Goal: Task Accomplishment & Management: Use online tool/utility

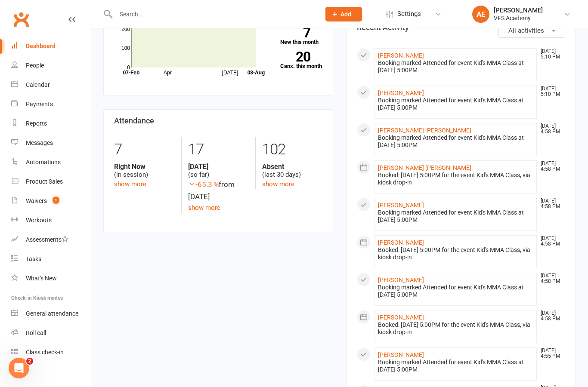
click at [149, 11] on input "text" at bounding box center [213, 14] width 201 height 12
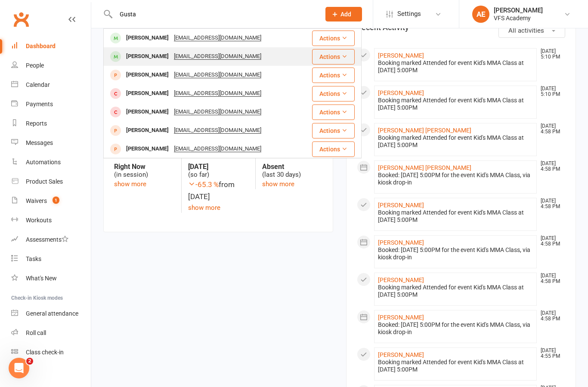
type input "Gusta"
click at [273, 58] on div "Gustavo Dominguez Gustavodmg47@gmail.com" at bounding box center [207, 57] width 207 height 18
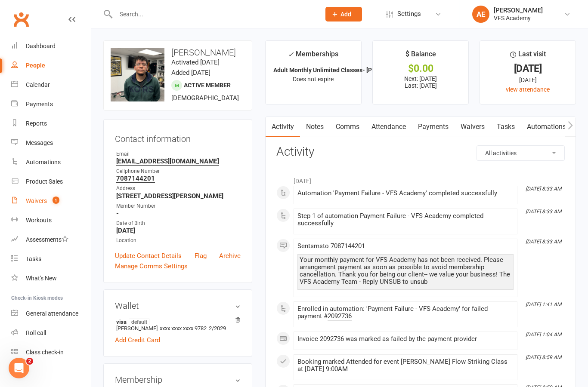
click at [25, 195] on link "Waivers 1" at bounding box center [51, 200] width 80 height 19
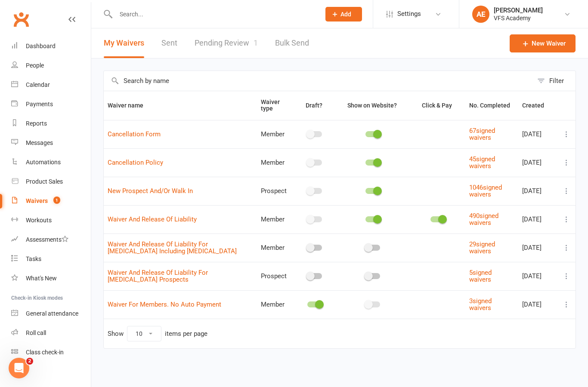
click at [225, 44] on link "Pending Review 1" at bounding box center [225, 43] width 63 height 30
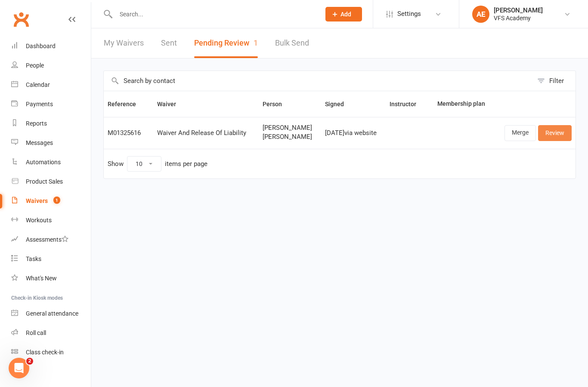
click at [561, 133] on link "Review" at bounding box center [555, 132] width 34 height 15
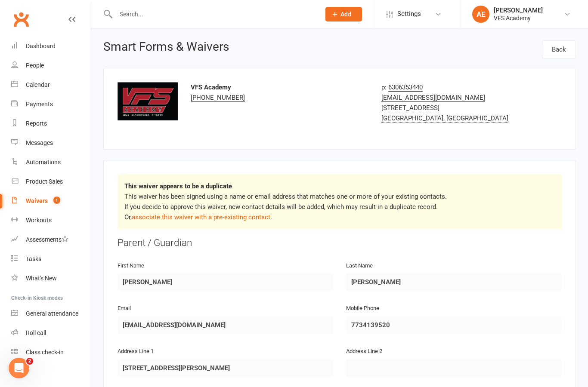
click at [239, 210] on p "This waiver has been signed using a name or email address that matches one or m…" at bounding box center [339, 206] width 430 height 31
click at [259, 217] on link "associate this waiver with a pre-existing contact" at bounding box center [201, 217] width 139 height 8
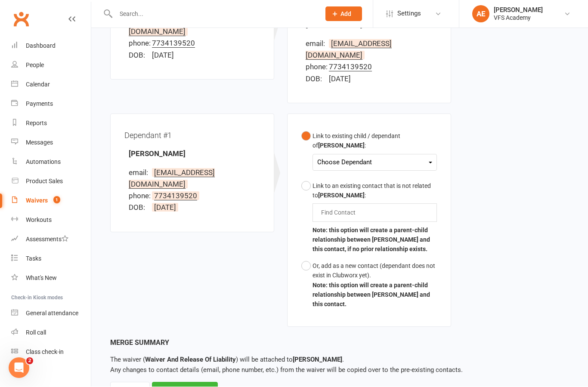
scroll to position [207, 0]
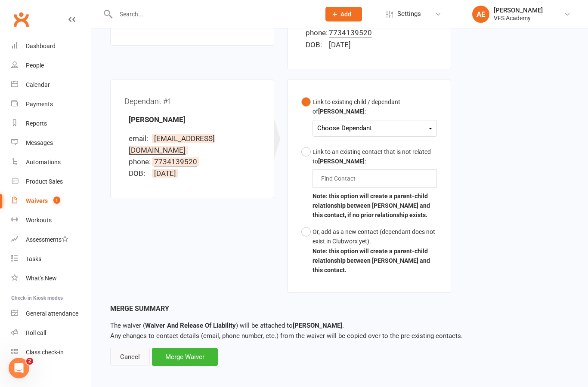
click at [127, 351] on div "Cancel" at bounding box center [130, 357] width 40 height 18
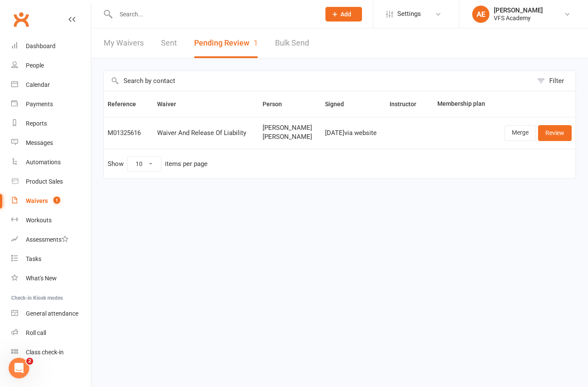
click at [256, 9] on input "text" at bounding box center [213, 14] width 201 height 12
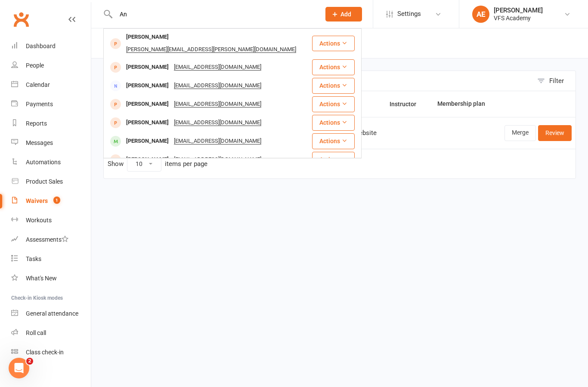
type input "A"
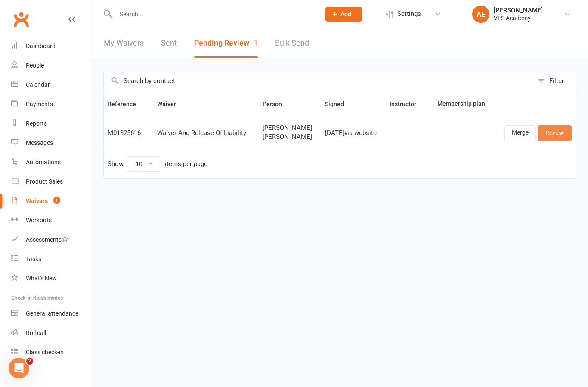
click at [562, 130] on link "Review" at bounding box center [555, 132] width 34 height 15
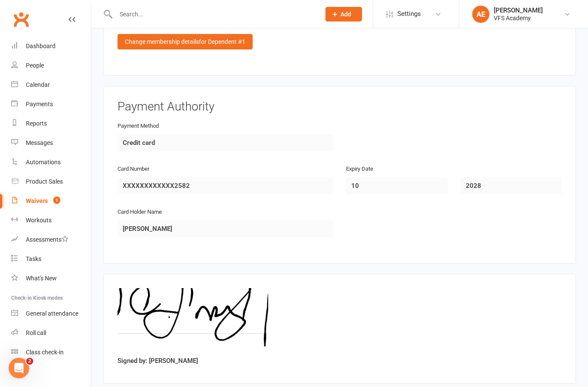
scroll to position [1150, 0]
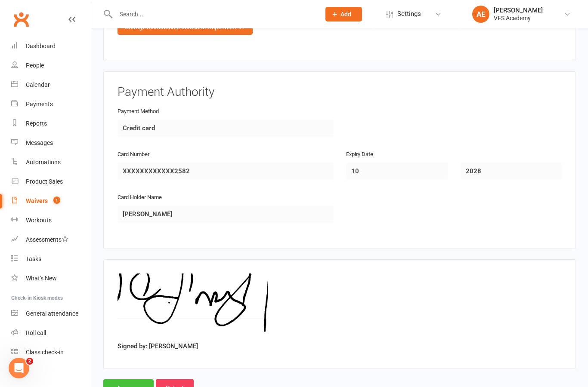
click at [120, 379] on input "Approve" at bounding box center [128, 388] width 50 height 18
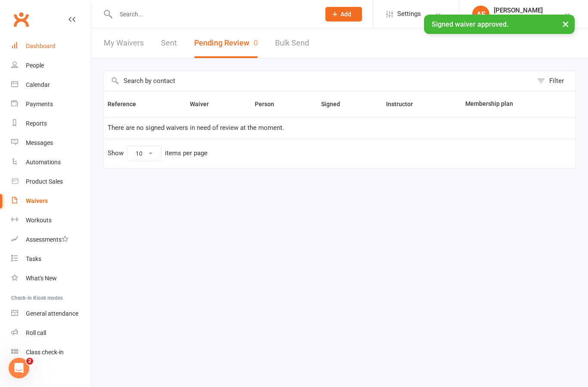
click at [44, 49] on div "Dashboard" at bounding box center [41, 46] width 30 height 7
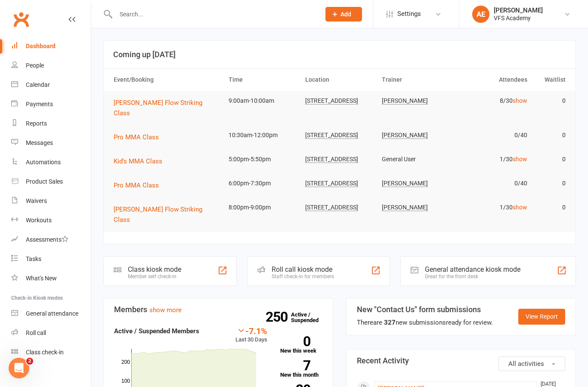
click at [200, 9] on input "text" at bounding box center [213, 14] width 201 height 12
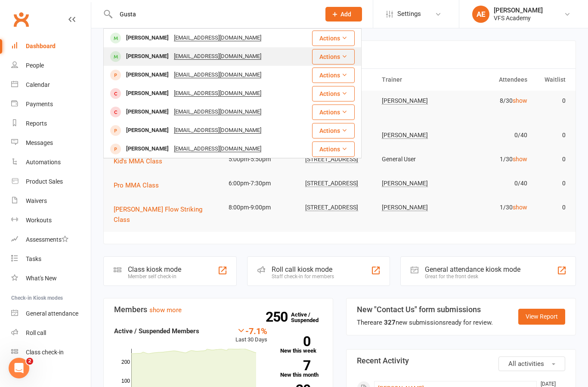
type input "Gusta"
click at [287, 55] on div "Gustavo Dominguez Gustavodmg47@gmail.com" at bounding box center [207, 57] width 207 height 18
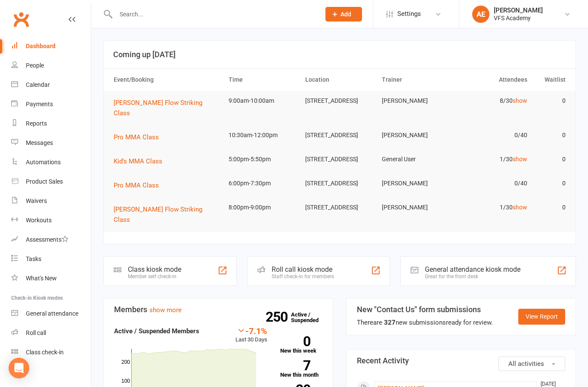
click at [257, 10] on input "text" at bounding box center [213, 14] width 201 height 12
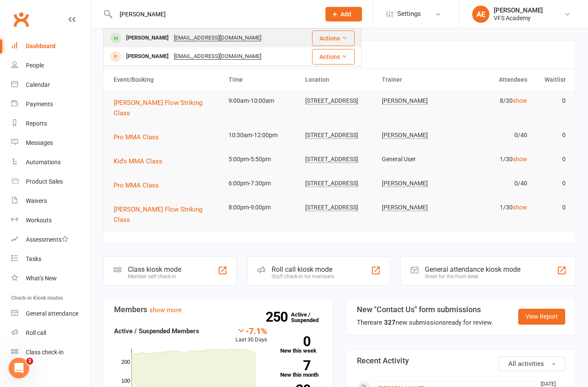
type input "Chloe"
click at [148, 40] on div "[PERSON_NAME]" at bounding box center [147, 38] width 48 height 12
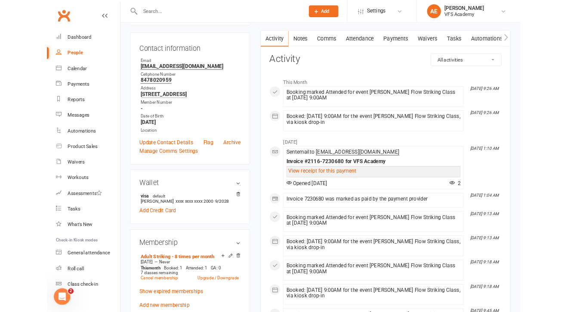
scroll to position [79, 0]
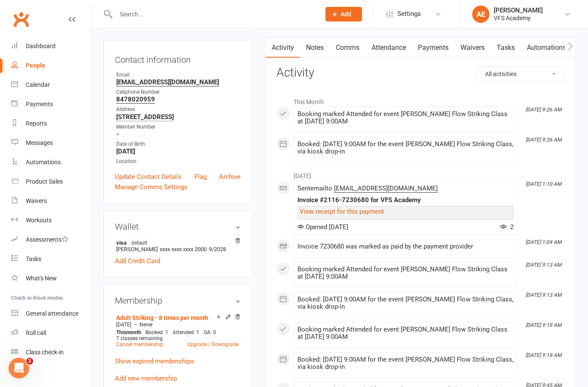
click at [447, 49] on link "Payments" at bounding box center [433, 48] width 43 height 20
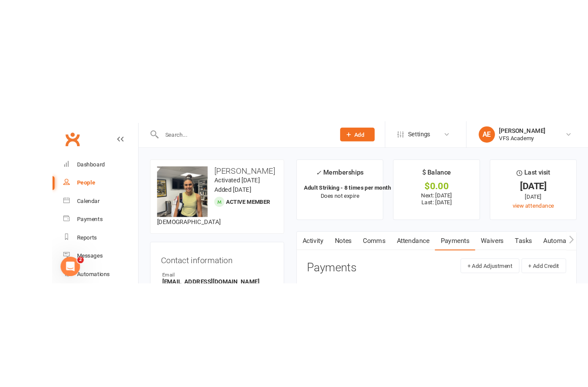
scroll to position [27, 0]
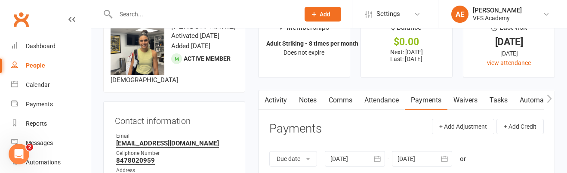
click at [7, 67] on li "People" at bounding box center [45, 65] width 91 height 19
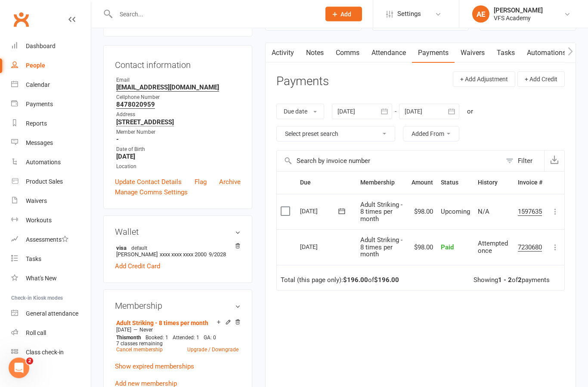
scroll to position [88, 0]
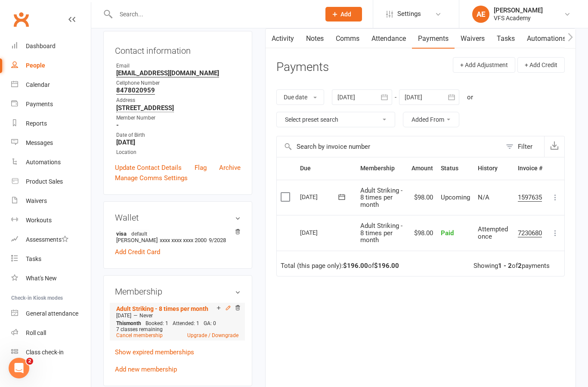
click at [230, 173] on icon at bounding box center [228, 308] width 6 height 6
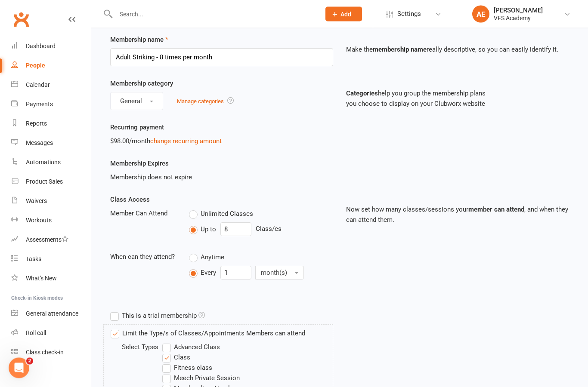
scroll to position [16, 0]
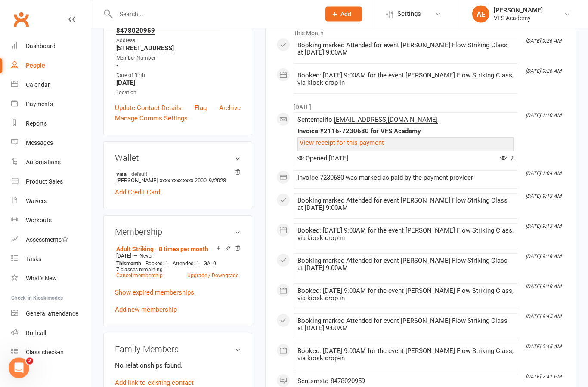
scroll to position [148, 0]
click at [148, 173] on link "Cancel membership" at bounding box center [139, 276] width 46 height 6
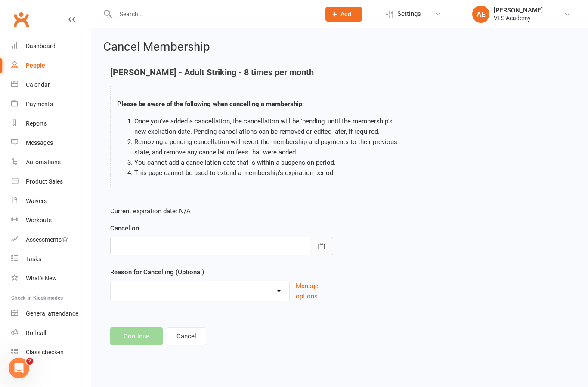
click at [321, 173] on icon "button" at bounding box center [321, 246] width 9 height 9
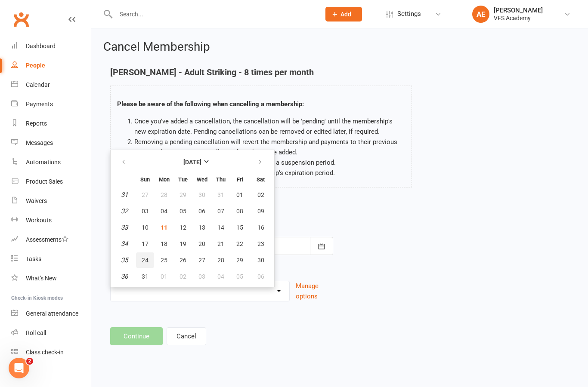
click at [149, 173] on button "24" at bounding box center [145, 260] width 18 height 15
type input "24 Aug 2025"
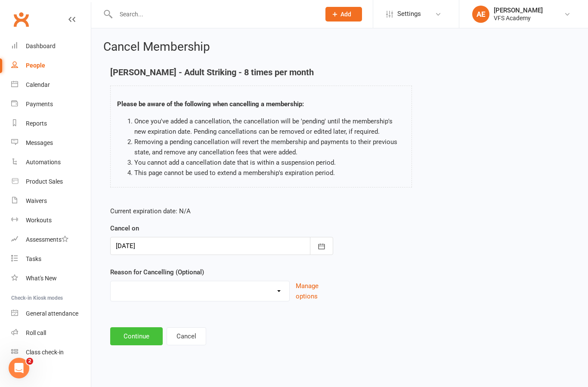
click at [148, 173] on button "Continue" at bounding box center [136, 336] width 52 height 18
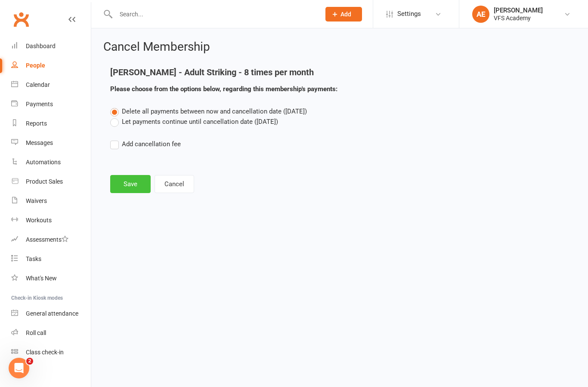
click at [133, 173] on button "Save" at bounding box center [130, 184] width 40 height 18
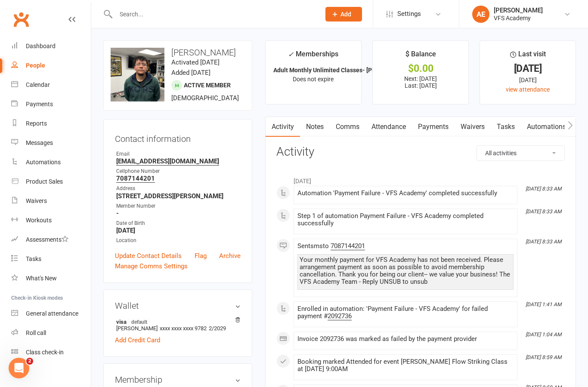
click at [435, 126] on link "Payments" at bounding box center [433, 127] width 43 height 20
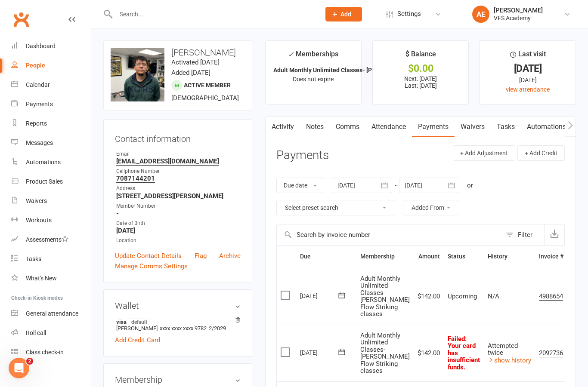
click at [439, 132] on link "Payments" at bounding box center [433, 127] width 43 height 20
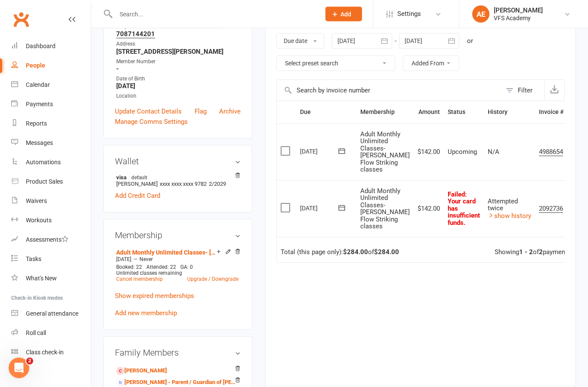
scroll to position [148, 0]
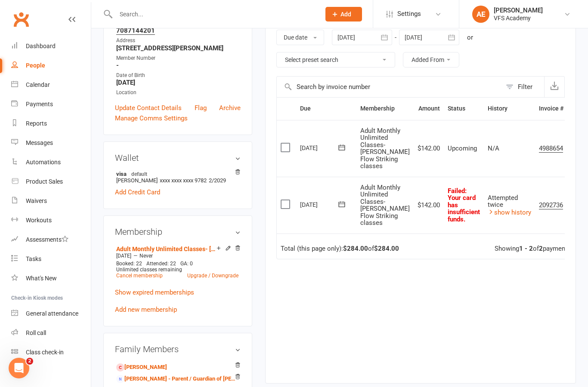
click at [242, 273] on div "Membership Adult Monthly Unlimited Classes- [PERSON_NAME] Flow Striking classes…" at bounding box center [177, 271] width 149 height 111
click at [237, 251] on icon at bounding box center [237, 248] width 6 height 6
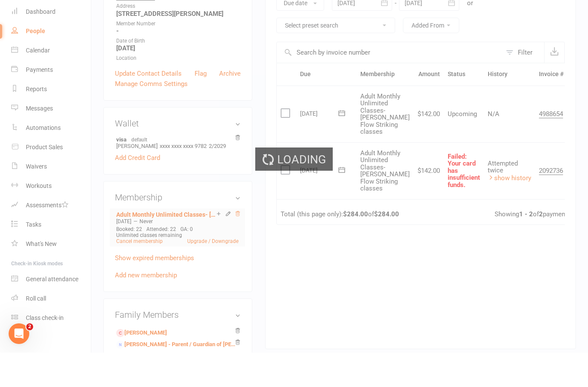
scroll to position [182, 0]
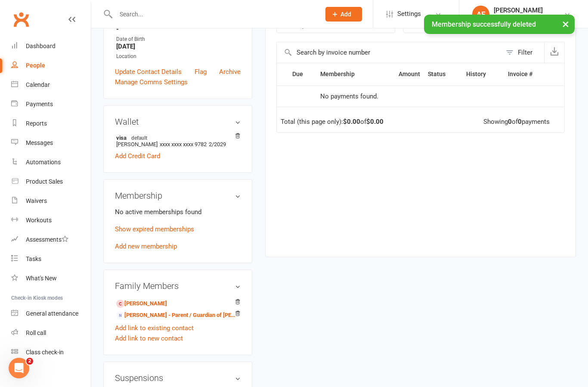
click at [171, 252] on div "No active memberships found Show expired memberships Add new membership" at bounding box center [178, 229] width 126 height 45
click at [176, 250] on link "Add new membership" at bounding box center [146, 247] width 62 height 8
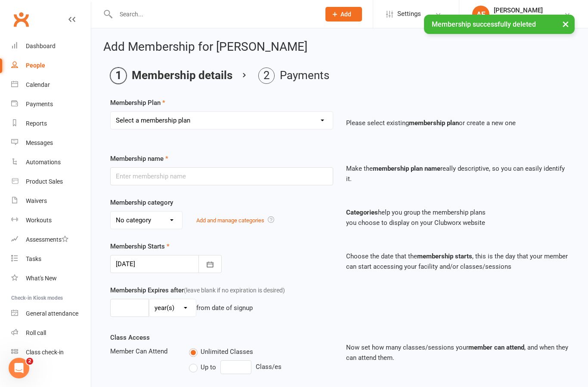
click at [291, 124] on select "Select a membership plan Create new Membership Plan Kid's Monthly Unlimited Kid…" at bounding box center [222, 120] width 222 height 17
select select "3"
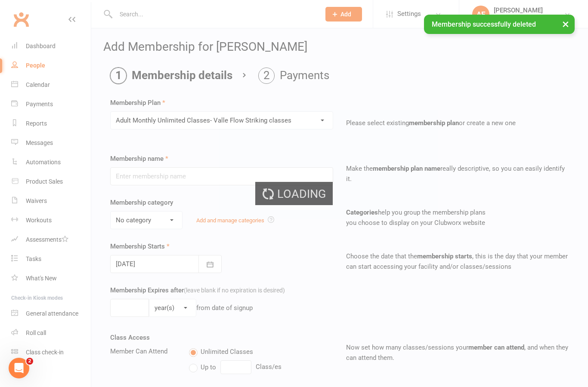
type input "Adult Monthly Unlimited Classes- [PERSON_NAME] Flow Striking classes"
select select "3"
type input "0"
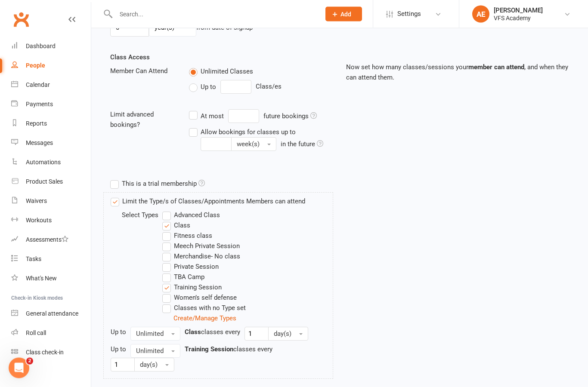
scroll to position [308, 0]
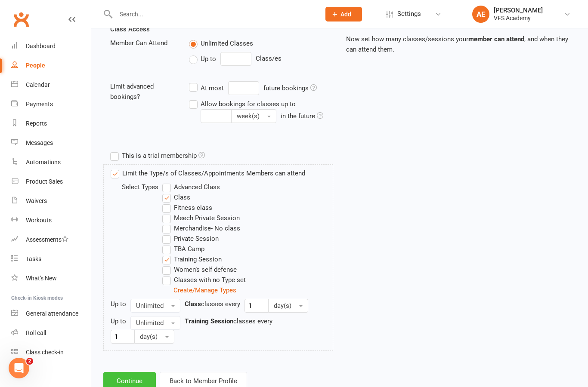
click at [126, 379] on button "Continue" at bounding box center [129, 381] width 52 height 18
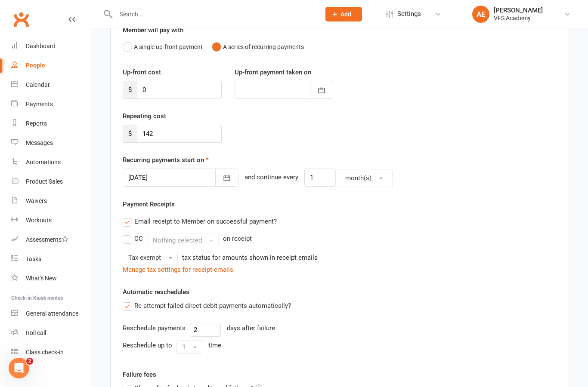
scroll to position [211, 0]
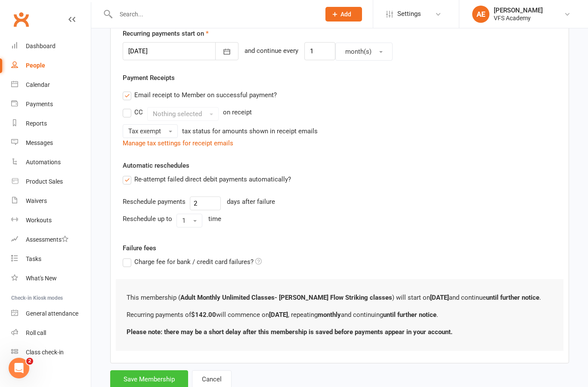
click at [130, 377] on button "Save Membership" at bounding box center [149, 379] width 78 height 18
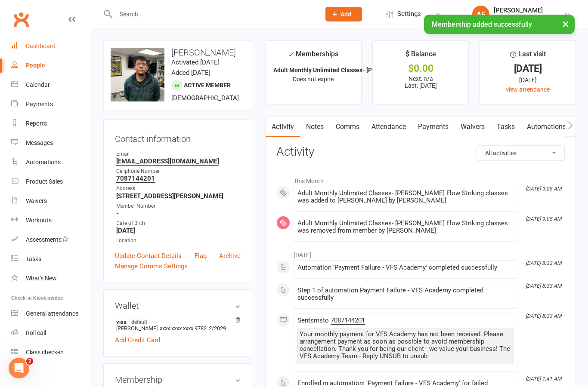
click at [36, 43] on div "Dashboard" at bounding box center [41, 46] width 30 height 7
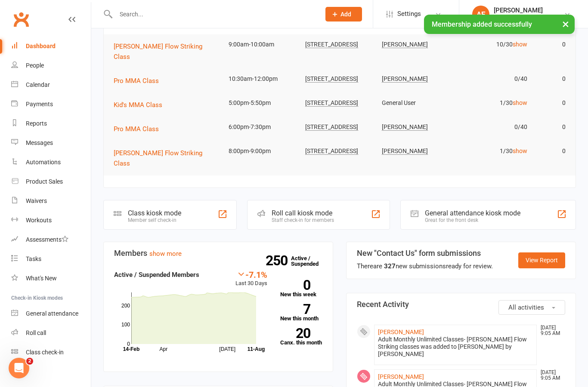
scroll to position [58, 0]
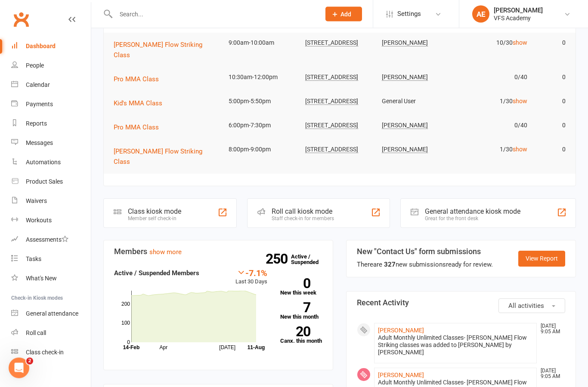
click at [150, 208] on div "Class kiosk mode" at bounding box center [154, 212] width 53 height 8
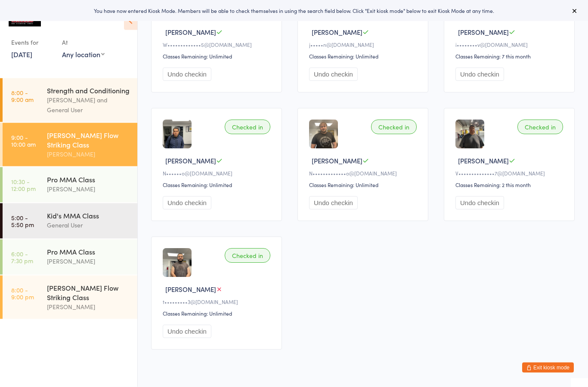
scroll to position [258, 0]
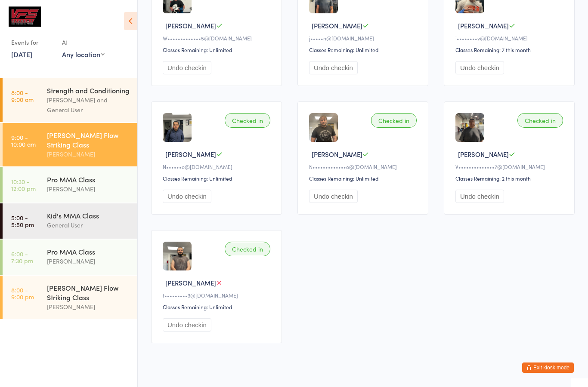
click at [555, 373] on button "Exit kiosk mode" at bounding box center [548, 368] width 52 height 10
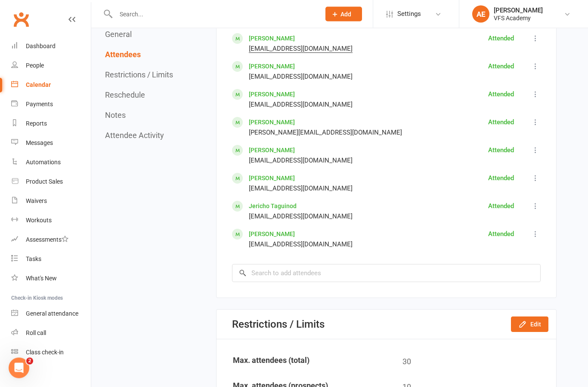
scroll to position [629, 0]
click at [260, 237] on link "[PERSON_NAME]" at bounding box center [272, 234] width 46 height 7
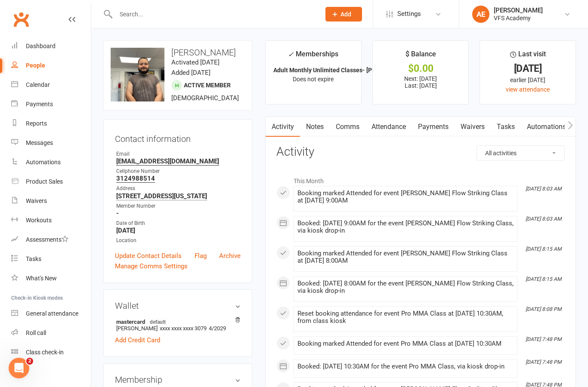
click at [444, 132] on link "Payments" at bounding box center [433, 127] width 43 height 20
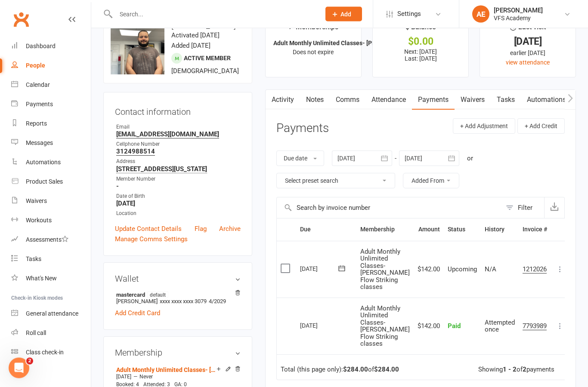
click at [361, 160] on div at bounding box center [362, 158] width 60 height 15
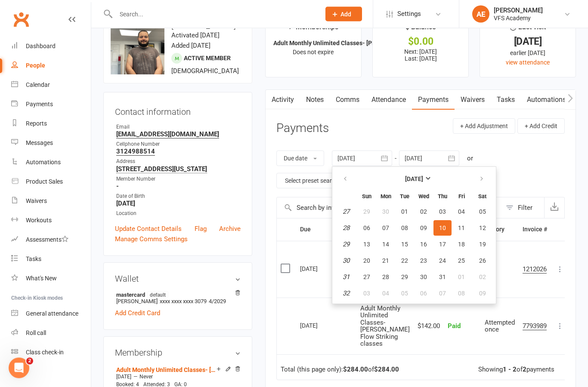
scroll to position [27, 0]
click at [351, 171] on button "button" at bounding box center [345, 178] width 19 height 15
click at [347, 179] on icon "button" at bounding box center [345, 179] width 6 height 7
click at [350, 179] on button "button" at bounding box center [345, 178] width 19 height 15
click at [348, 178] on icon "button" at bounding box center [345, 179] width 6 height 7
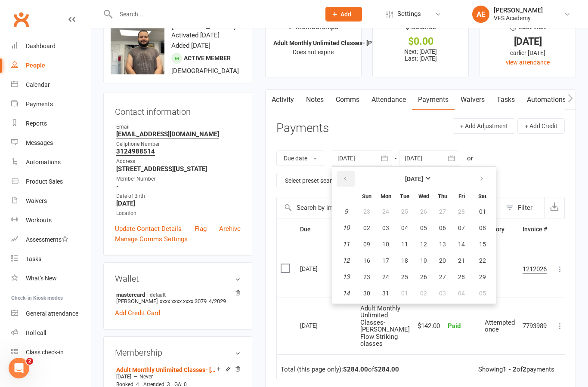
click at [350, 178] on button "button" at bounding box center [345, 178] width 19 height 15
click at [348, 179] on icon "button" at bounding box center [345, 179] width 6 height 7
click at [344, 180] on icon "button" at bounding box center [345, 179] width 6 height 7
click at [347, 179] on icon "button" at bounding box center [345, 179] width 6 height 7
click at [346, 179] on icon "button" at bounding box center [345, 179] width 6 height 7
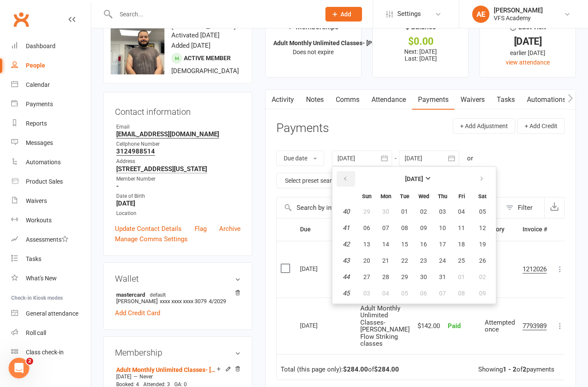
click at [348, 179] on icon "button" at bounding box center [345, 179] width 6 height 7
click at [347, 179] on icon "button" at bounding box center [345, 179] width 6 height 7
click at [345, 179] on icon "button" at bounding box center [345, 179] width 6 height 7
click at [343, 179] on icon "button" at bounding box center [345, 179] width 6 height 7
click at [344, 180] on icon "button" at bounding box center [345, 179] width 6 height 7
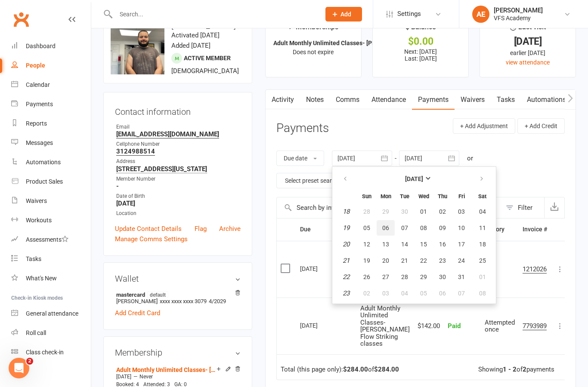
click at [378, 228] on button "06" at bounding box center [385, 227] width 18 height 15
type input "06 May 2024"
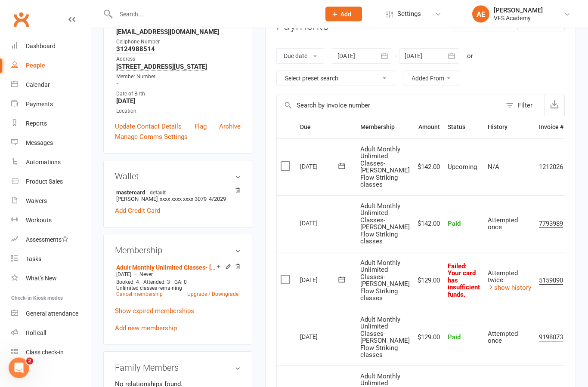
click at [572, 285] on icon at bounding box center [576, 281] width 9 height 9
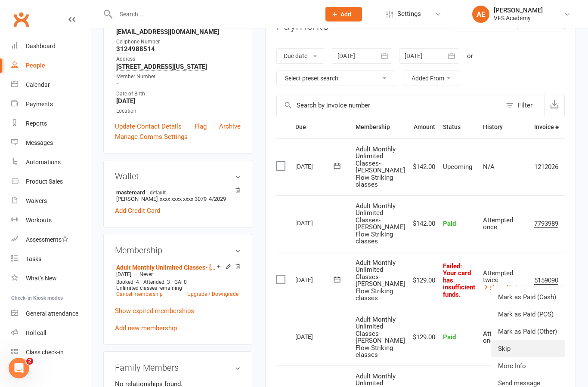
click at [514, 358] on link "Skip" at bounding box center [533, 348] width 85 height 17
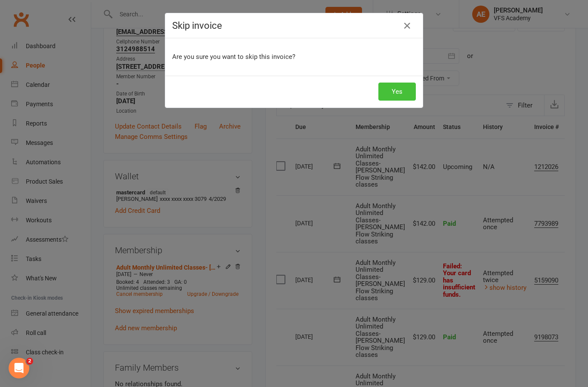
click at [390, 99] on button "Yes" at bounding box center [396, 92] width 37 height 18
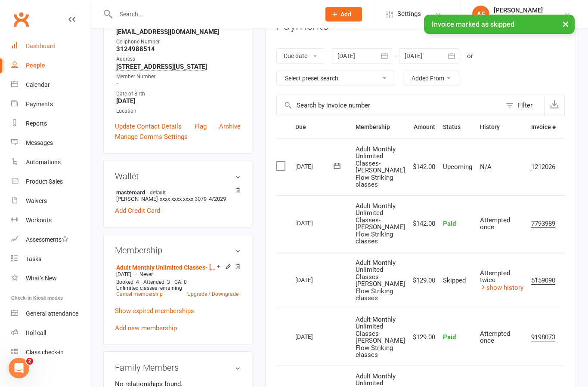
click at [37, 49] on div "Dashboard" at bounding box center [41, 46] width 30 height 7
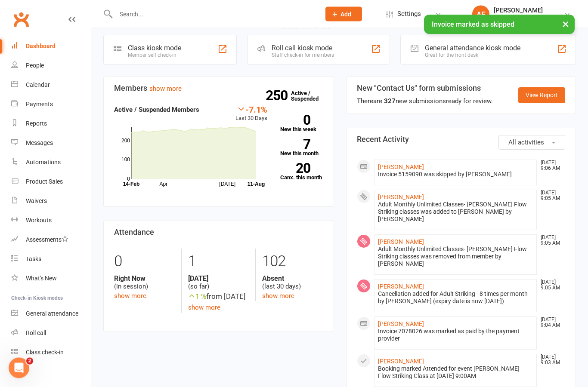
scroll to position [222, 0]
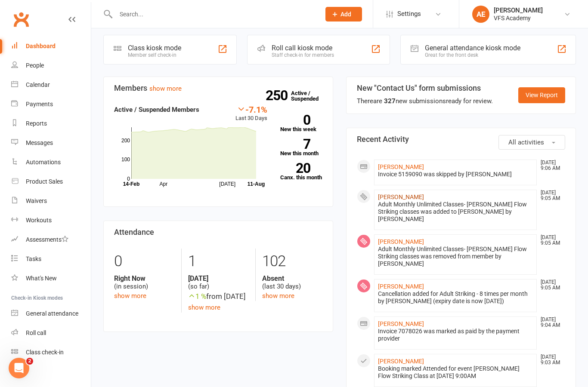
click at [421, 194] on link "Gustavo Dominguez" at bounding box center [401, 197] width 46 height 7
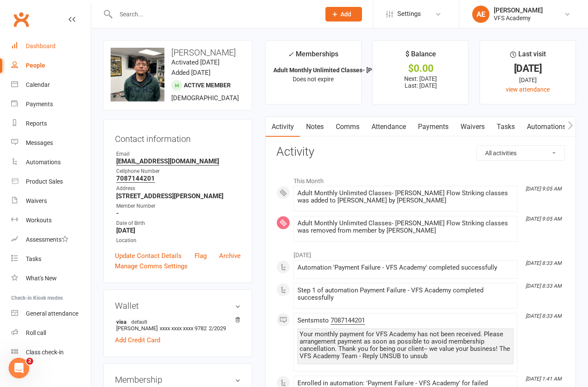
click at [31, 48] on div "Dashboard" at bounding box center [41, 46] width 30 height 7
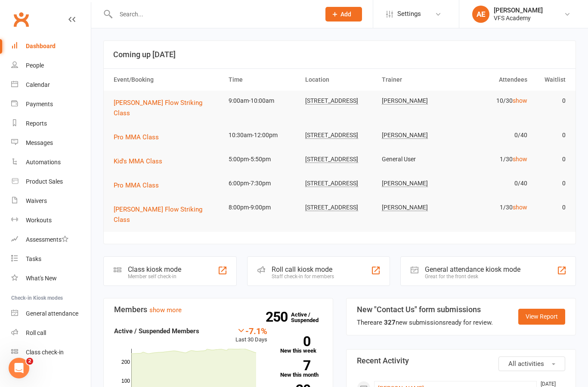
click at [181, 265] on div "Class kiosk mode" at bounding box center [154, 269] width 53 height 8
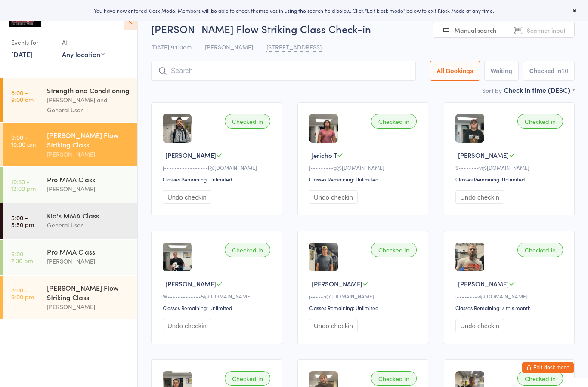
click at [354, 74] on input "search" at bounding box center [283, 71] width 265 height 20
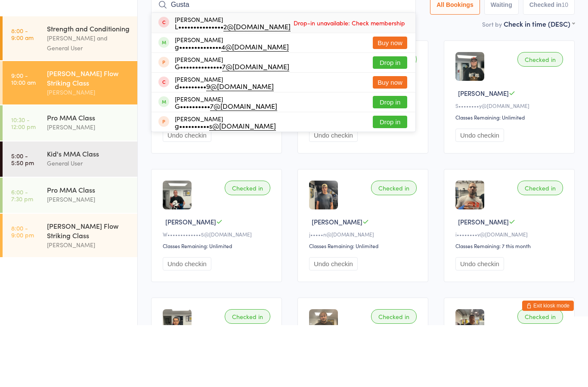
type input "Gusta"
click at [394, 158] on button "Drop in" at bounding box center [390, 164] width 34 height 12
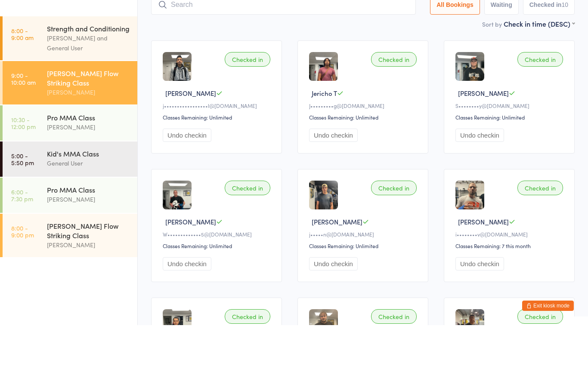
scroll to position [62, 0]
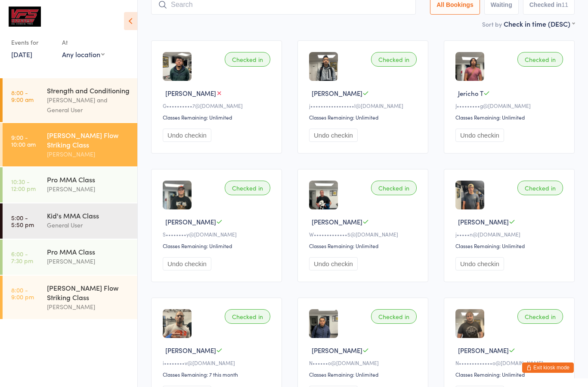
click at [585, 368] on ui-view "Valle Flow Striking Class Check-in 11 Aug 9:00am Mike Valle 540 N York Rd, Bens…" at bounding box center [363, 248] width 450 height 597
click at [368, 367] on div "N•••••• o@yahoo.com" at bounding box center [364, 362] width 110 height 7
click at [554, 364] on button "Exit kiosk mode" at bounding box center [548, 368] width 52 height 10
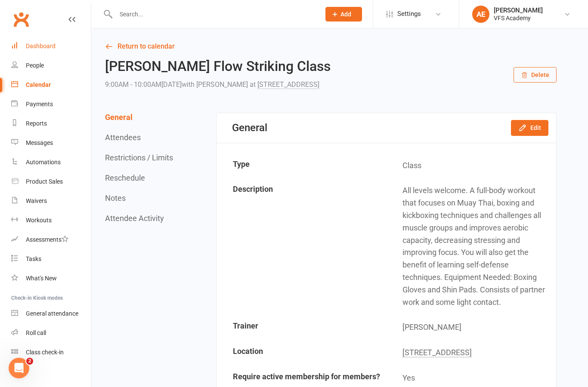
click at [42, 49] on div "Dashboard" at bounding box center [41, 46] width 30 height 7
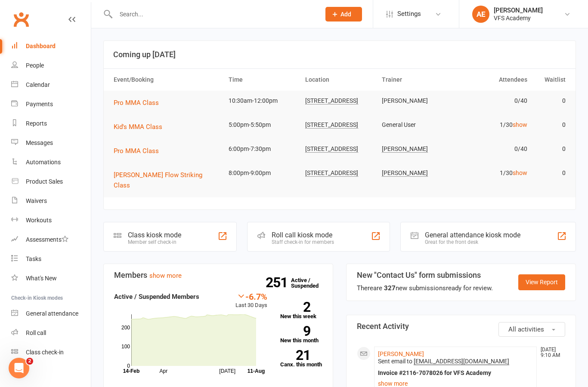
click at [224, 1] on div at bounding box center [208, 14] width 211 height 28
click at [215, 18] on input "text" at bounding box center [213, 14] width 201 height 12
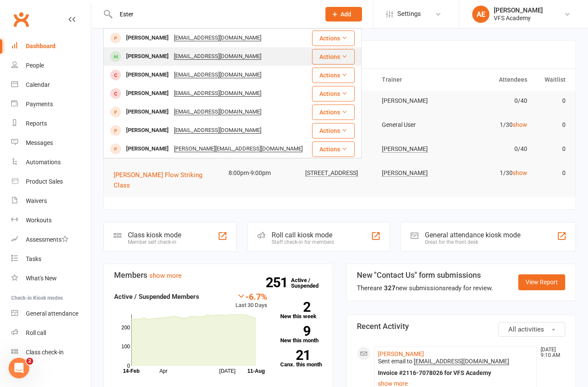
type input "Ester"
click at [157, 57] on div "Esther Aldana" at bounding box center [147, 56] width 48 height 12
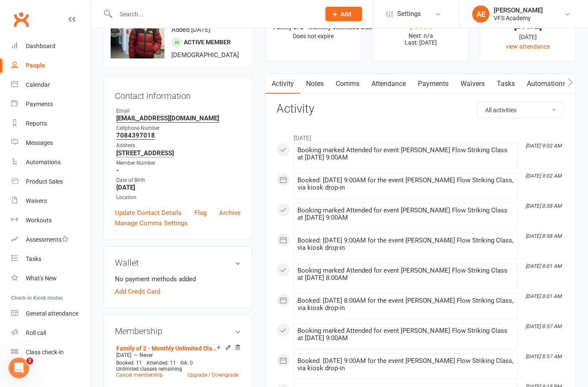
click at [445, 83] on link "Payments" at bounding box center [433, 84] width 43 height 20
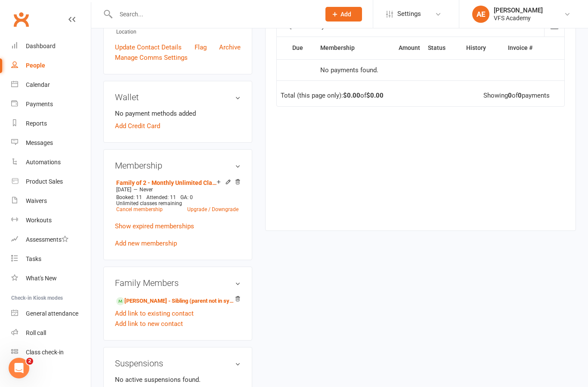
scroll to position [211, 0]
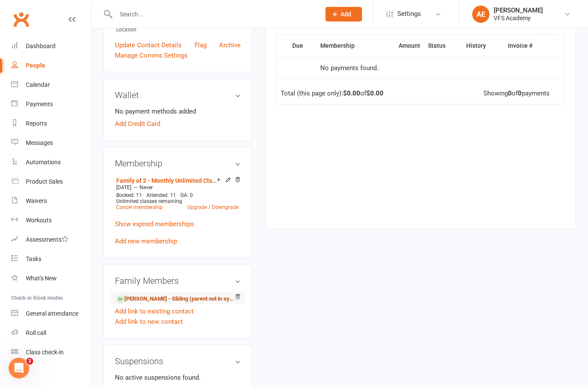
click at [173, 304] on link "Deisy Aldana - Sibling (parent not in system)" at bounding box center [176, 299] width 120 height 9
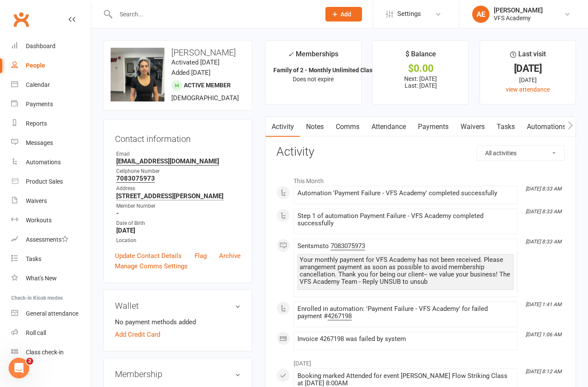
click at [443, 123] on link "Payments" at bounding box center [433, 127] width 43 height 20
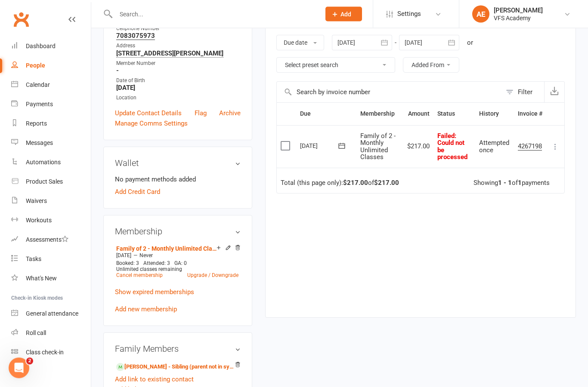
scroll to position [142, 0]
click at [160, 373] on link "Esther Aldana - Sibling (parent not in system)" at bounding box center [176, 368] width 120 height 9
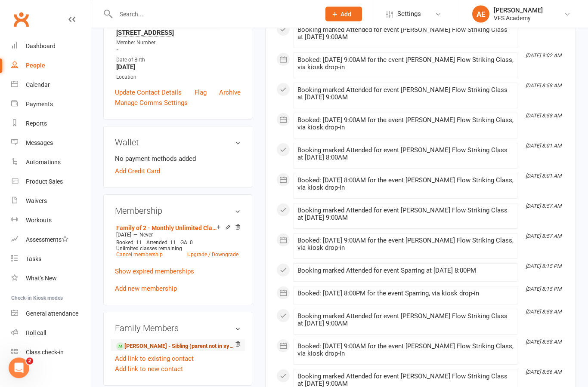
scroll to position [163, 0]
click at [203, 351] on link "Deisy Aldana - Sibling (parent not in system)" at bounding box center [176, 346] width 120 height 9
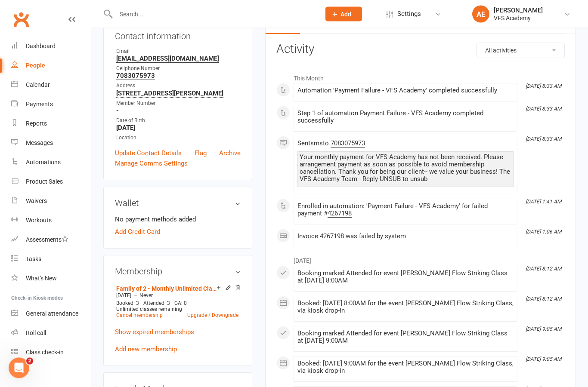
scroll to position [68, 0]
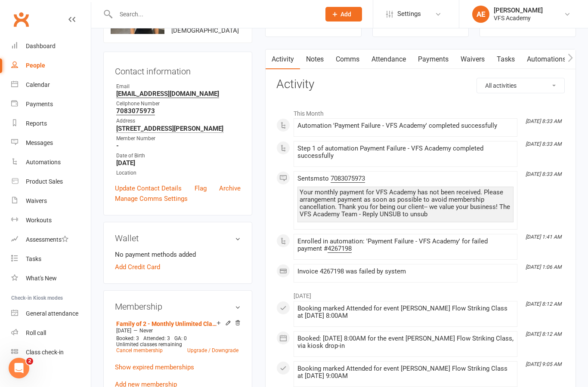
click at [447, 61] on link "Payments" at bounding box center [433, 59] width 43 height 20
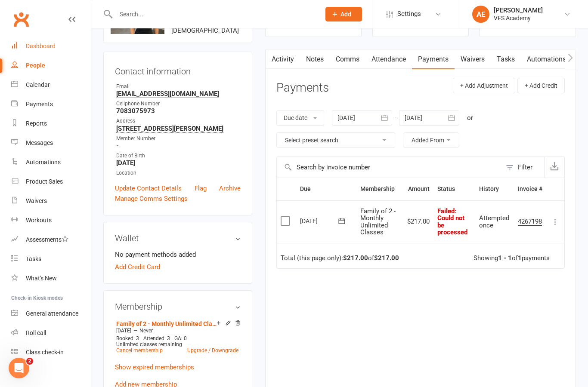
click at [38, 46] on div "Dashboard" at bounding box center [41, 46] width 30 height 7
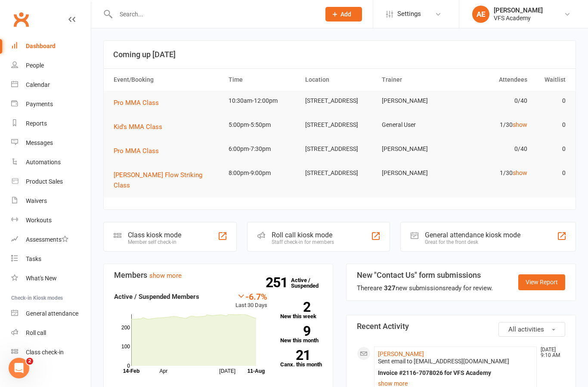
click at [229, 8] on input "text" at bounding box center [213, 14] width 201 height 12
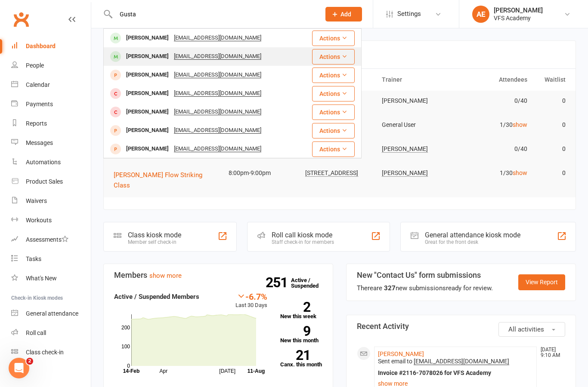
type input "Gusta"
click at [298, 55] on div "Gustavo Dominguez Gustavodmg47@gmail.com" at bounding box center [207, 57] width 207 height 18
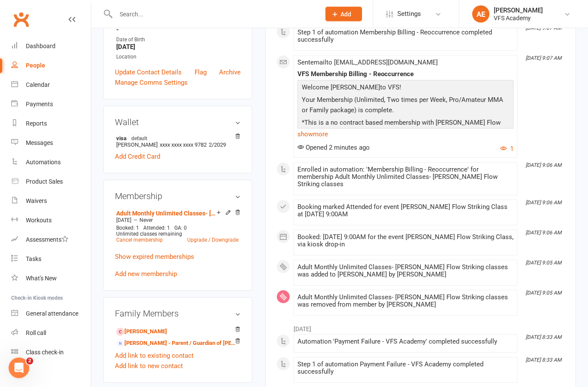
scroll to position [183, 0]
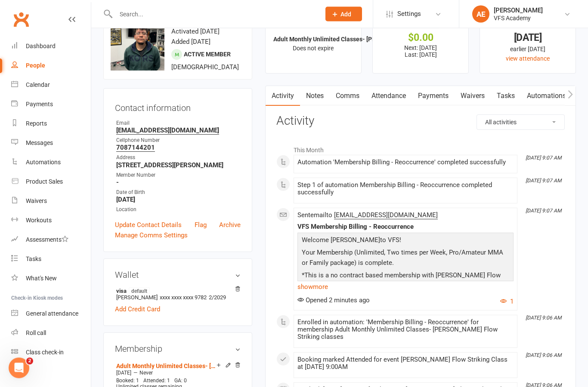
click at [438, 101] on link "Payments" at bounding box center [433, 96] width 43 height 20
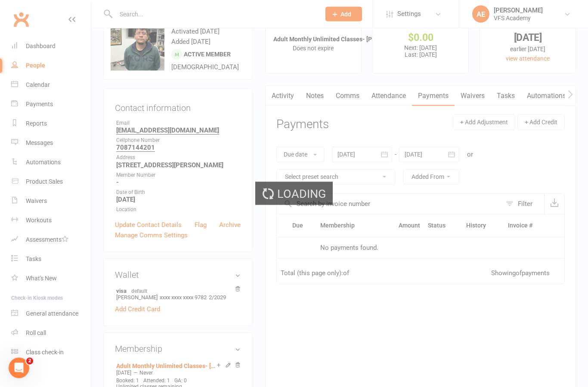
scroll to position [31, 0]
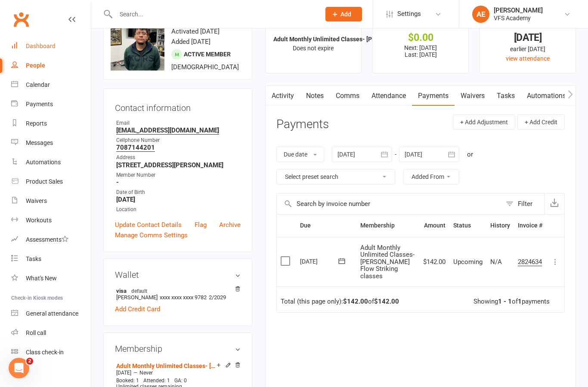
click at [30, 49] on div "Dashboard" at bounding box center [41, 46] width 30 height 7
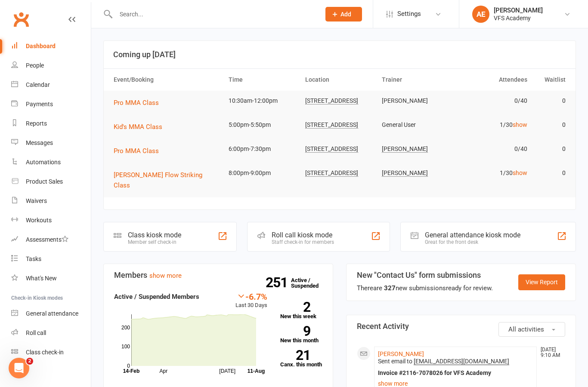
click at [164, 242] on div "Member self check-in" at bounding box center [154, 242] width 53 height 6
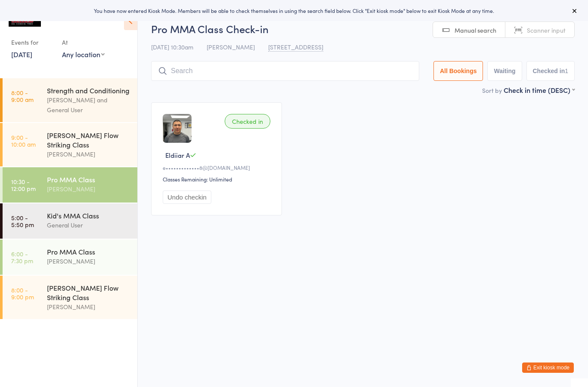
click at [287, 70] on input "search" at bounding box center [285, 71] width 268 height 20
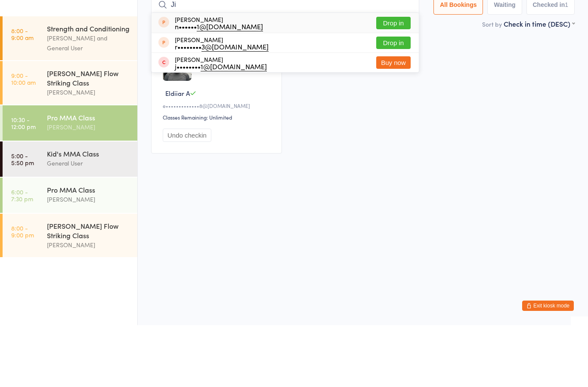
type input "J"
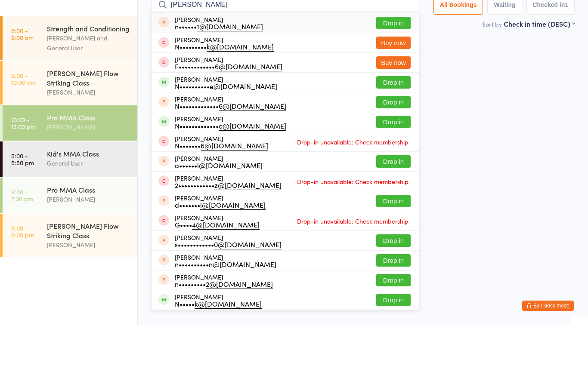
type input "[PERSON_NAME]"
click at [398, 138] on button "Drop in" at bounding box center [393, 144] width 34 height 12
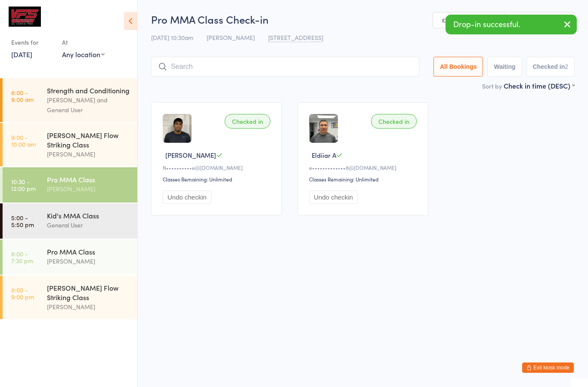
click at [382, 75] on input "search" at bounding box center [285, 67] width 268 height 20
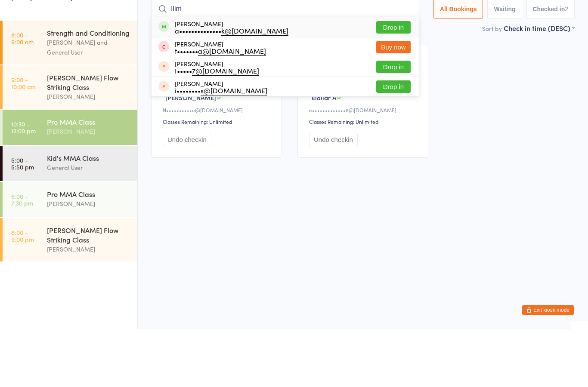
type input "Ilim"
click at [300, 75] on div "[PERSON_NAME] a•••••••••••••• k@[DOMAIN_NAME] Drop in" at bounding box center [284, 85] width 267 height 20
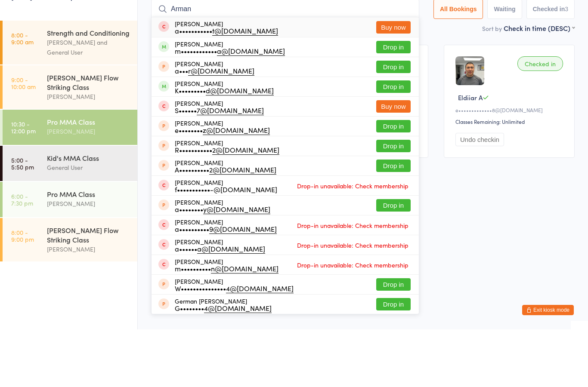
type input "Arman"
click at [356, 95] on div "[PERSON_NAME] m•••••••••••• a@[DOMAIN_NAME] Drop in" at bounding box center [284, 104] width 267 height 19
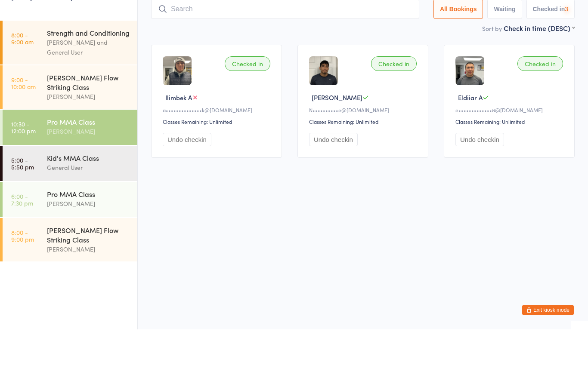
click at [350, 57] on input "search" at bounding box center [285, 67] width 268 height 20
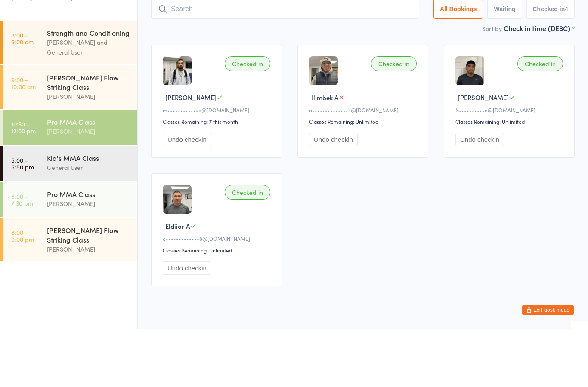
click at [369, 57] on input "search" at bounding box center [285, 67] width 268 height 20
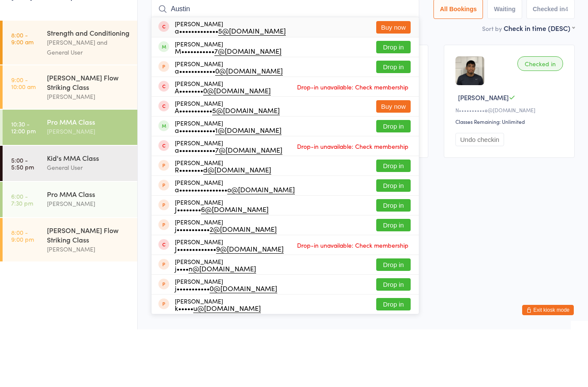
type input "Austin"
click at [308, 174] on div "[PERSON_NAME] a•••••••••••• 1@[DOMAIN_NAME] Drop in" at bounding box center [284, 183] width 267 height 19
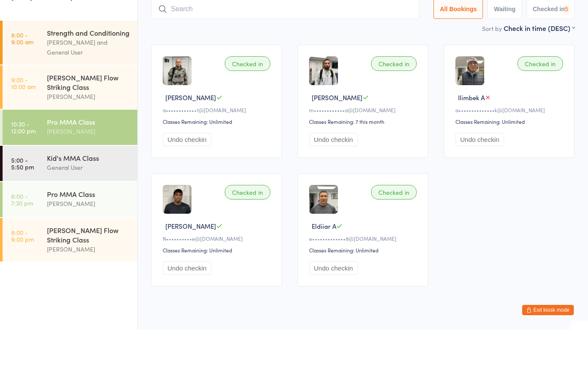
click at [307, 25] on div "Pro MMA Class Check-in [DATE] 10:30am [PERSON_NAME] [STREET_ADDRESS] Manual sea…" at bounding box center [362, 46] width 423 height 69
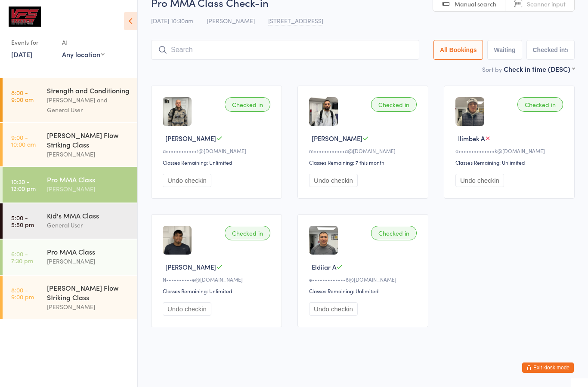
click at [348, 45] on input "search" at bounding box center [285, 50] width 268 height 20
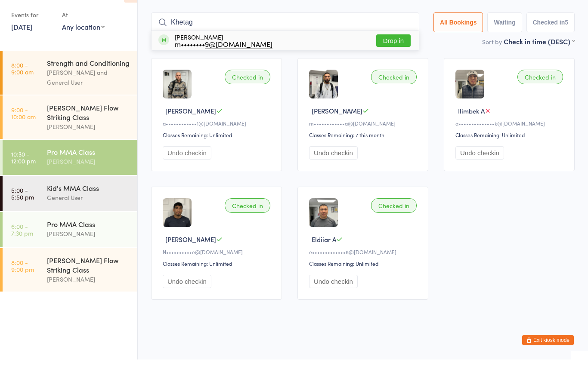
type input "Khetag"
click at [388, 62] on button "Drop in" at bounding box center [393, 68] width 34 height 12
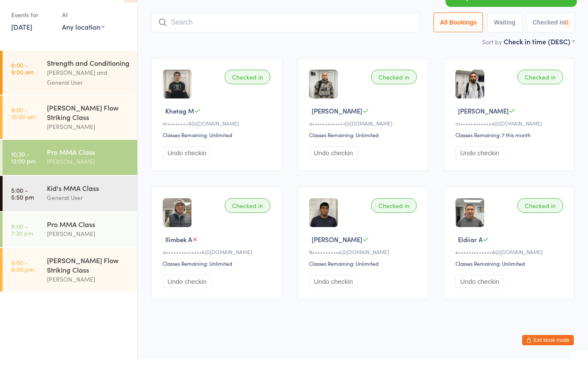
click at [372, 40] on input "search" at bounding box center [285, 50] width 268 height 20
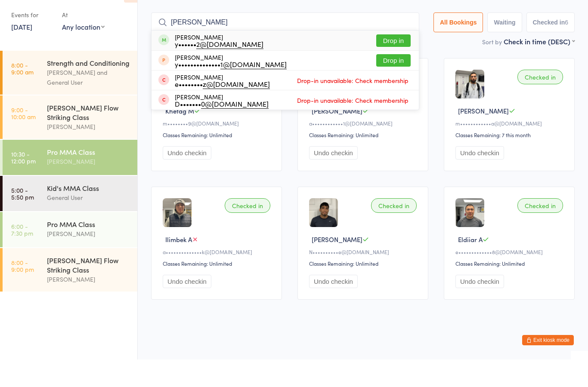
type input "[PERSON_NAME]"
click at [392, 62] on button "Drop in" at bounding box center [393, 68] width 34 height 12
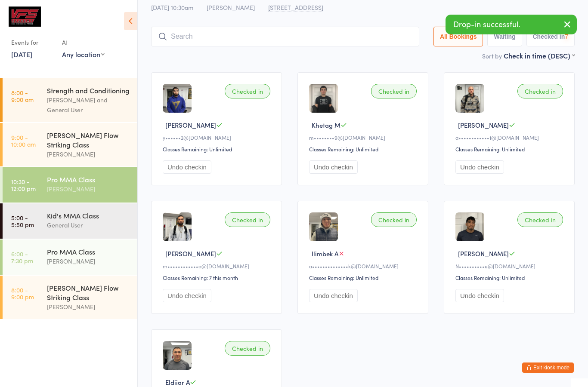
click at [378, 41] on input "search" at bounding box center [285, 37] width 268 height 20
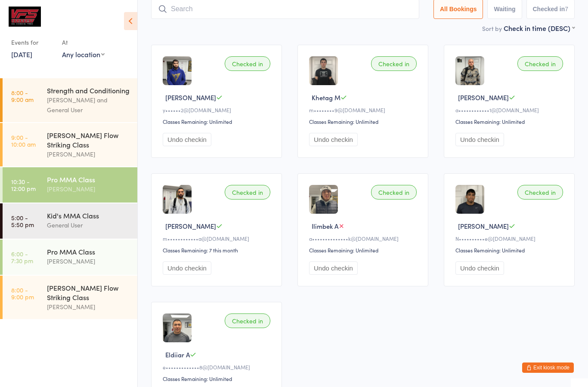
scroll to position [0, 0]
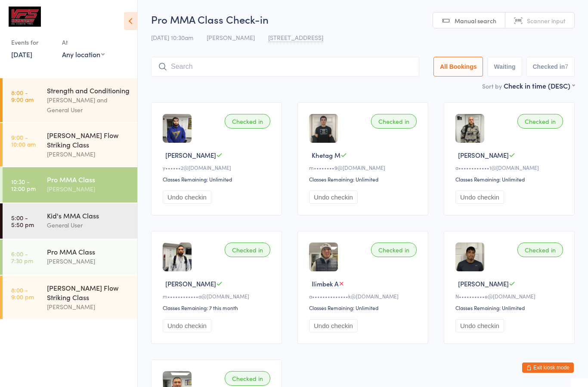
click at [342, 72] on input "search" at bounding box center [285, 67] width 268 height 20
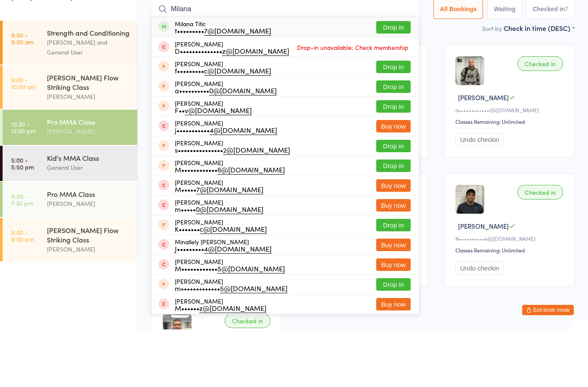
type input "Milana"
click at [394, 79] on button "Drop in" at bounding box center [393, 85] width 34 height 12
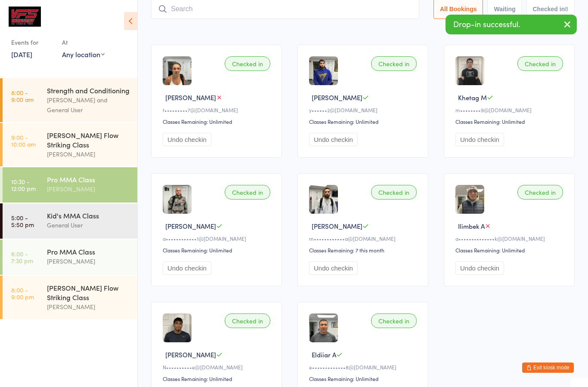
click at [244, 16] on input "search" at bounding box center [285, 9] width 268 height 20
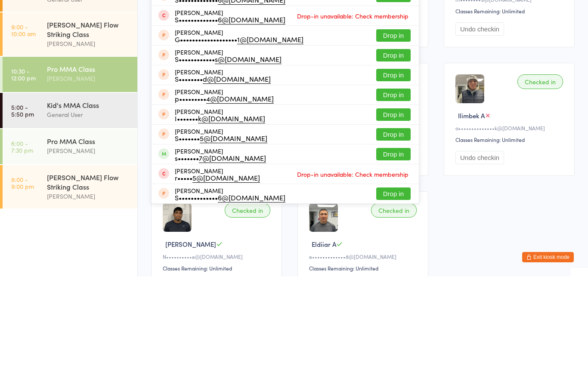
type input "Stev"
click at [395, 259] on button "Drop in" at bounding box center [393, 265] width 34 height 12
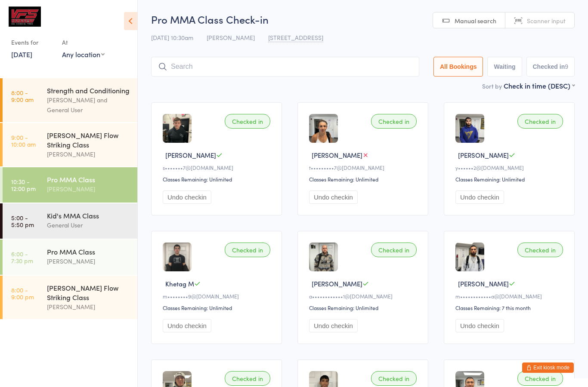
scroll to position [34, 0]
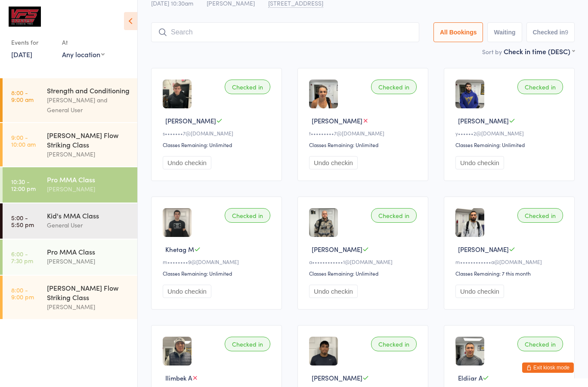
click at [306, 26] on input "search" at bounding box center [285, 32] width 268 height 20
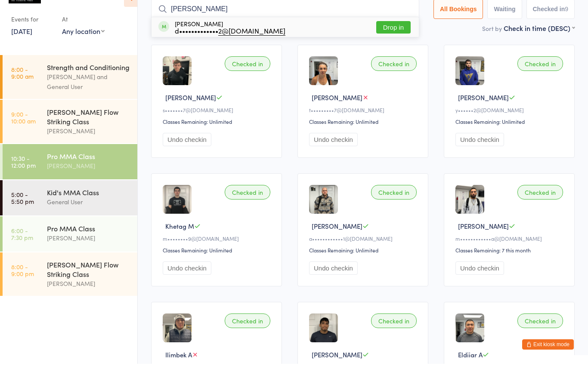
type input "[PERSON_NAME]"
click at [389, 44] on button "Drop in" at bounding box center [393, 50] width 34 height 12
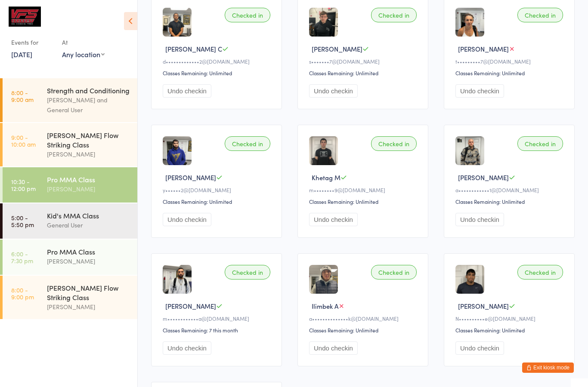
scroll to position [0, 0]
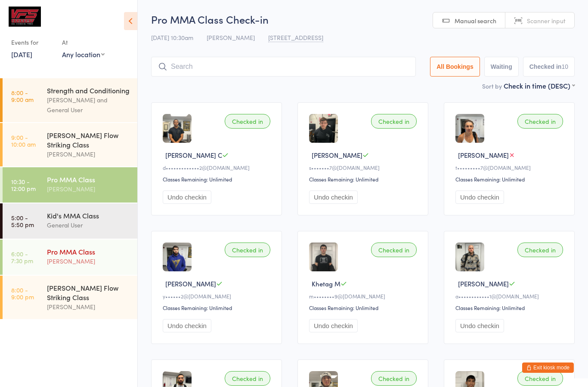
click at [92, 247] on div "Pro MMA Class [PERSON_NAME]" at bounding box center [92, 257] width 90 height 34
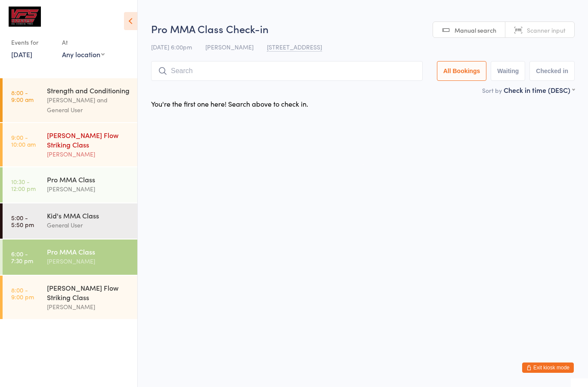
click at [40, 144] on link "9:00 - 10:00 am [PERSON_NAME] Flow Striking Class [PERSON_NAME]" at bounding box center [70, 144] width 135 height 43
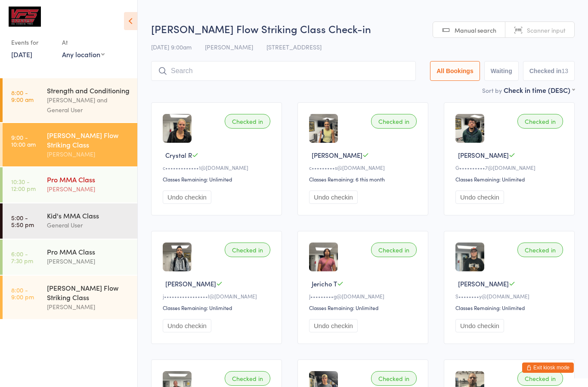
click at [49, 190] on div "[PERSON_NAME]" at bounding box center [88, 189] width 83 height 10
